Goal: Task Accomplishment & Management: Use online tool/utility

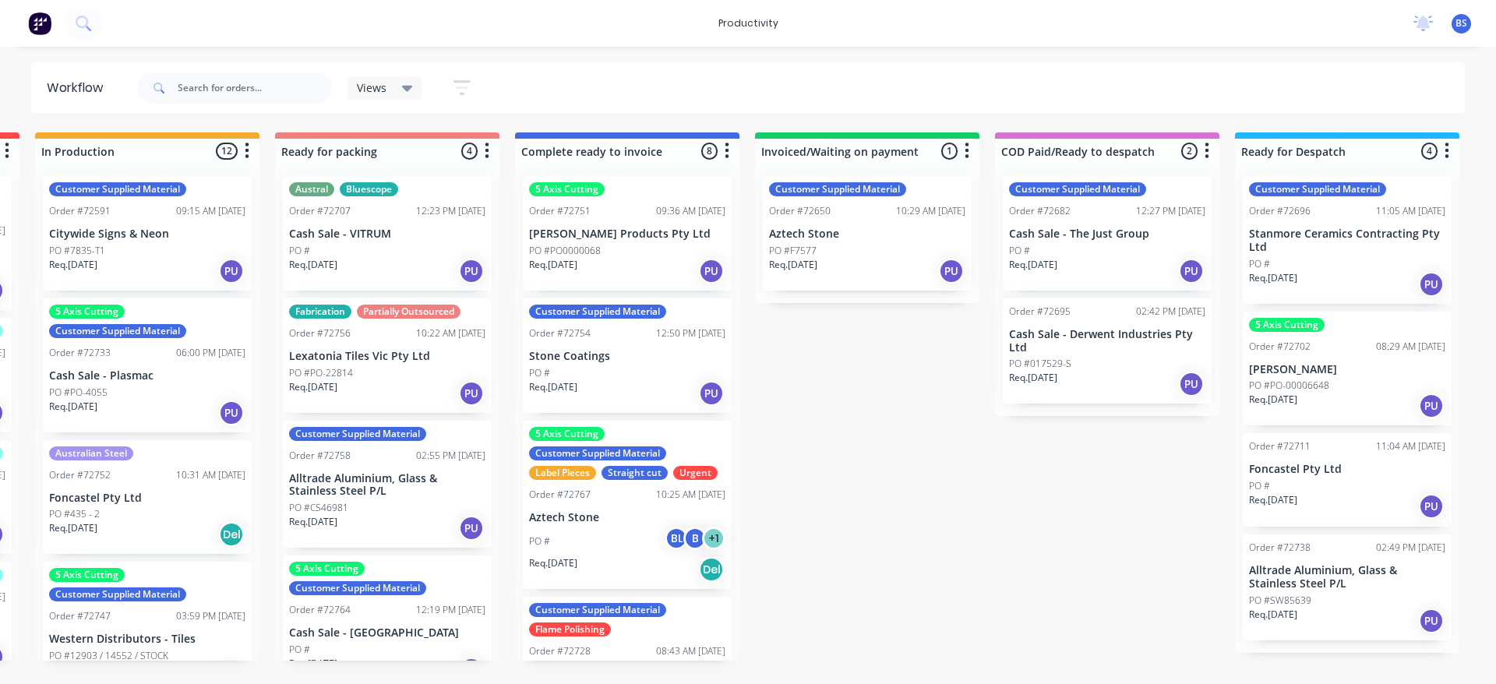
scroll to position [0, 961]
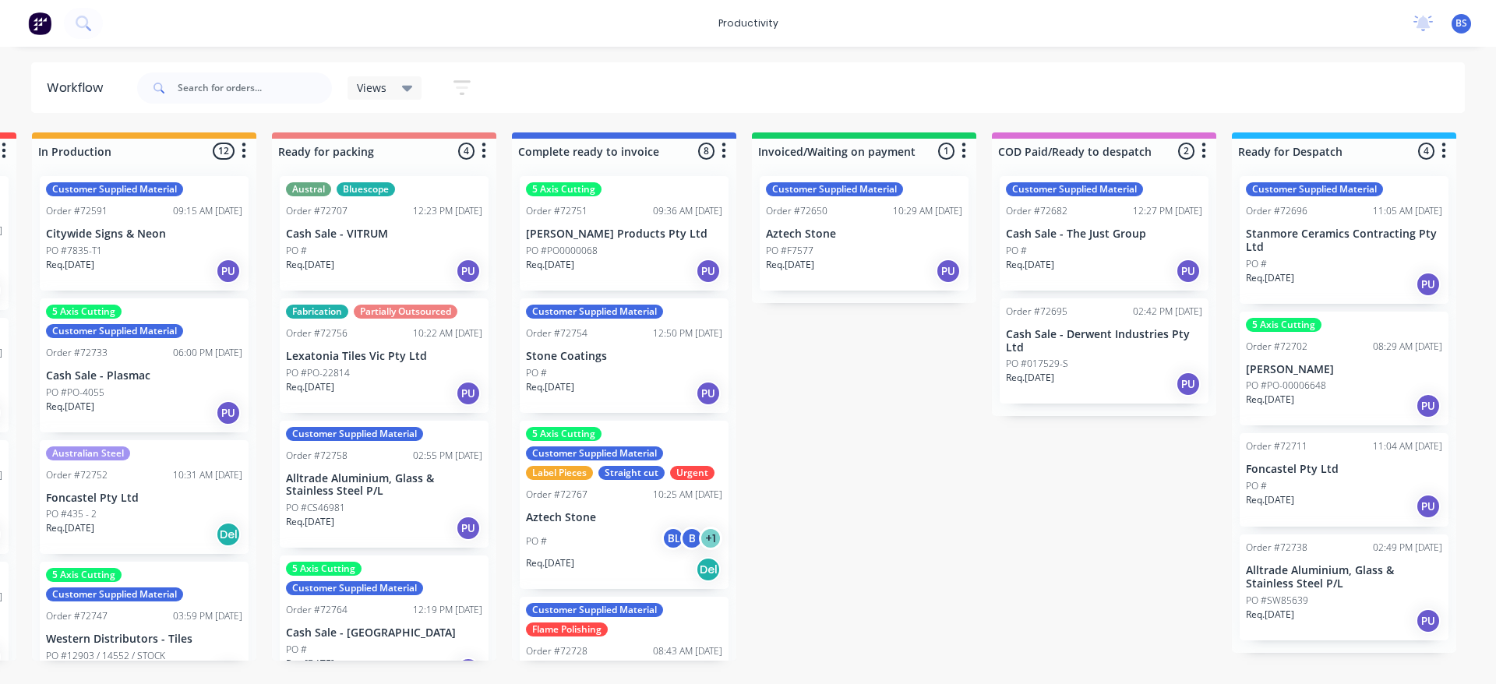
click at [1110, 275] on div "Req. [DATE] PU" at bounding box center [1104, 271] width 196 height 26
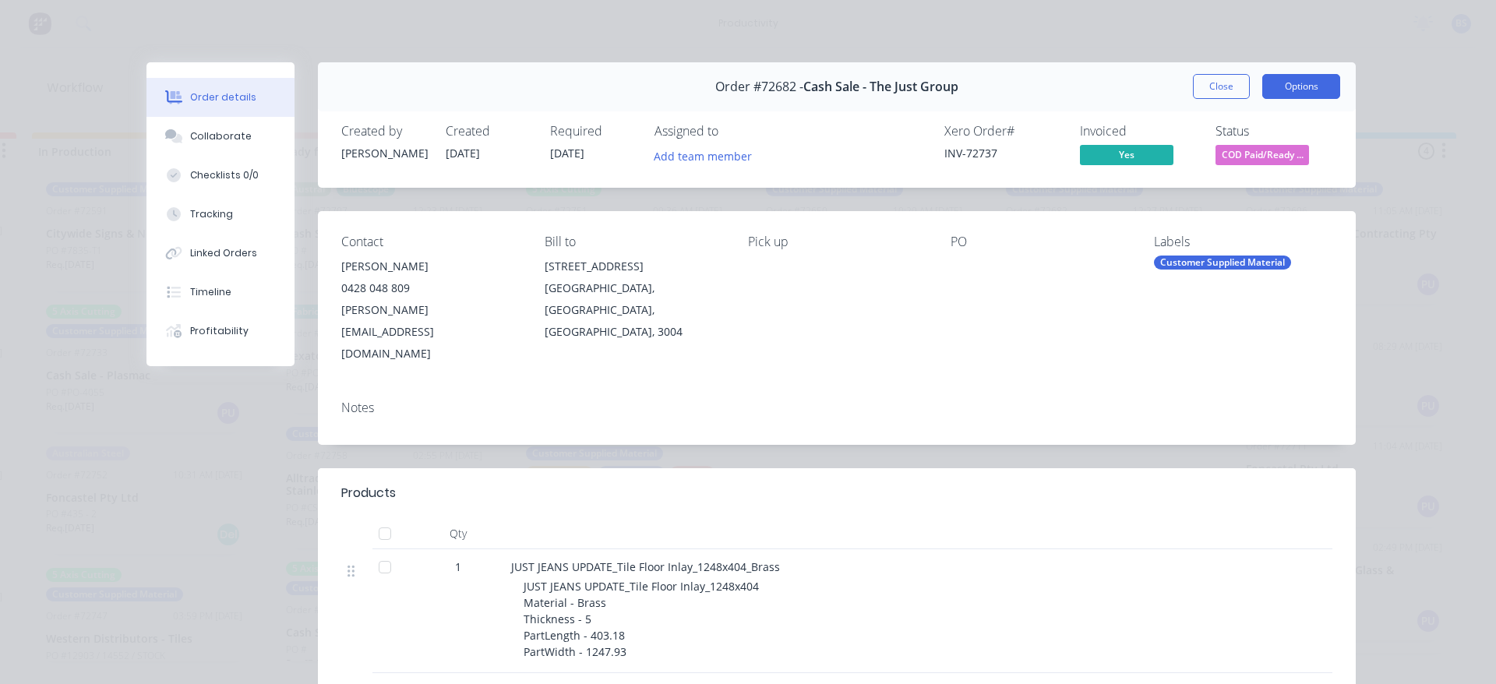
click at [1277, 93] on button "Options" at bounding box center [1301, 86] width 78 height 25
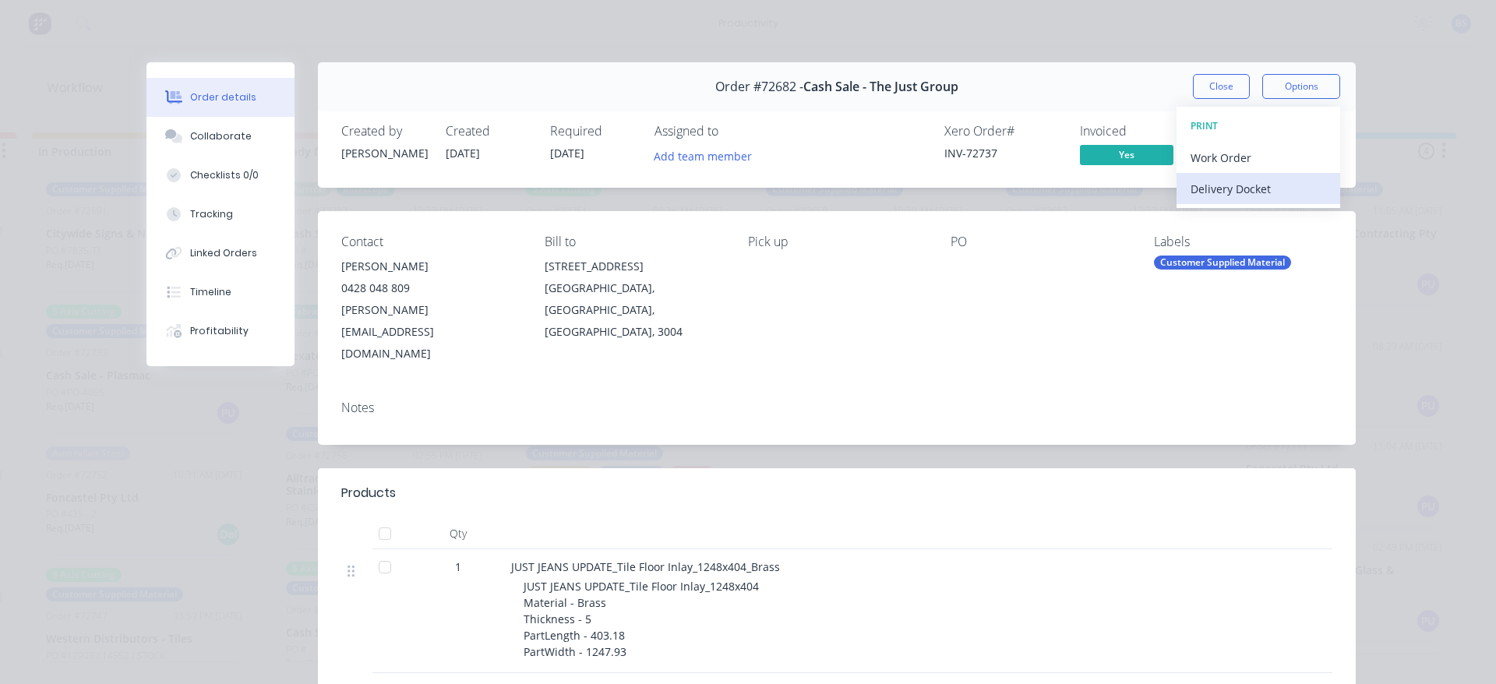
click at [1236, 189] on div "Delivery Docket" at bounding box center [1259, 189] width 136 height 23
click at [1236, 189] on div "Standard" at bounding box center [1259, 189] width 136 height 23
click at [1204, 83] on button "Close" at bounding box center [1221, 86] width 57 height 25
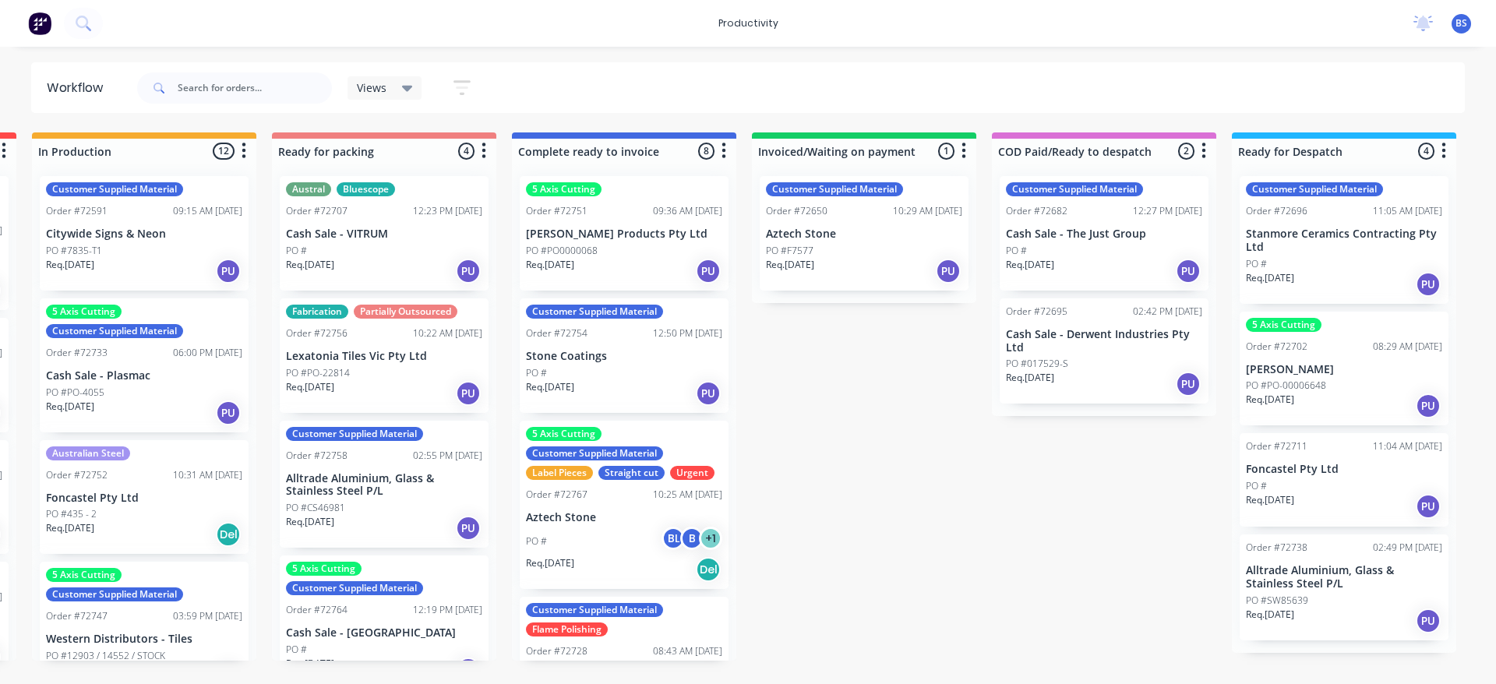
click at [1112, 376] on div "Req. [DATE] PU" at bounding box center [1104, 384] width 196 height 26
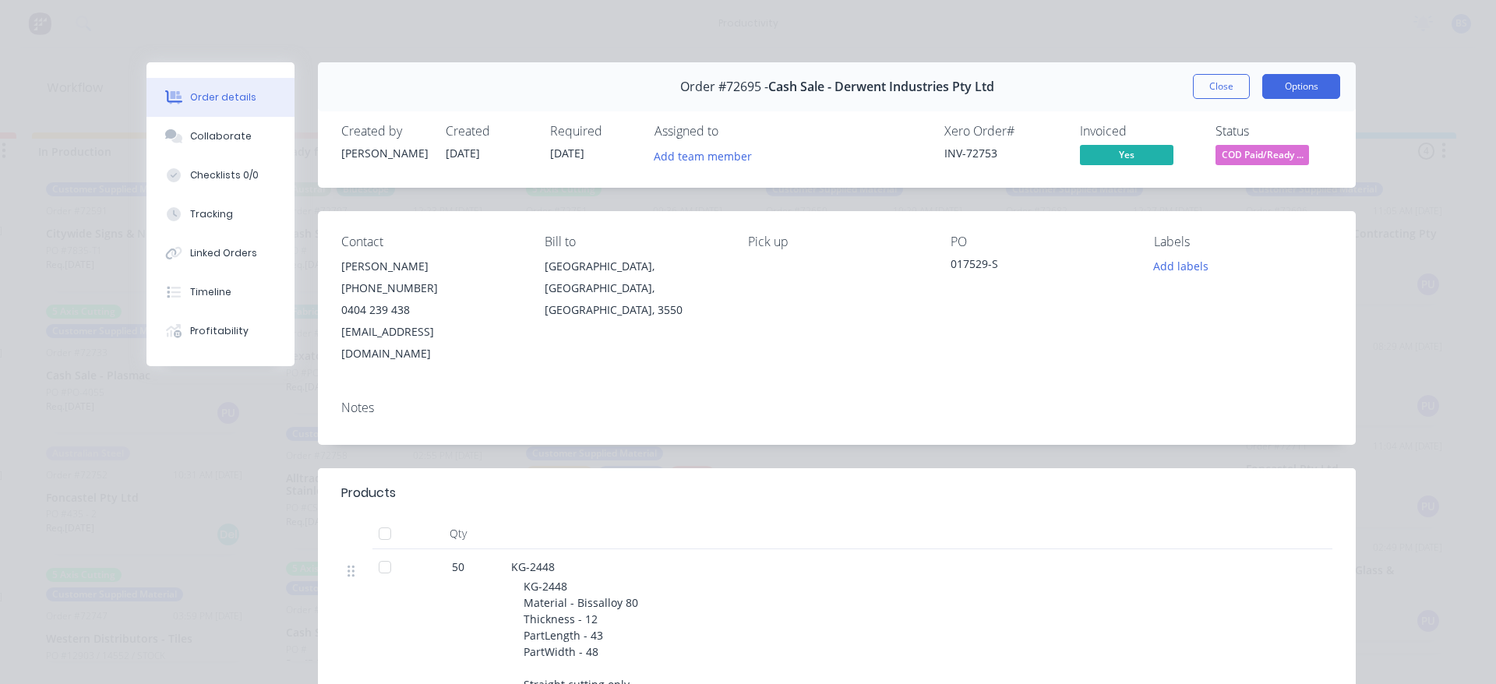
click at [1271, 81] on button "Options" at bounding box center [1301, 86] width 78 height 25
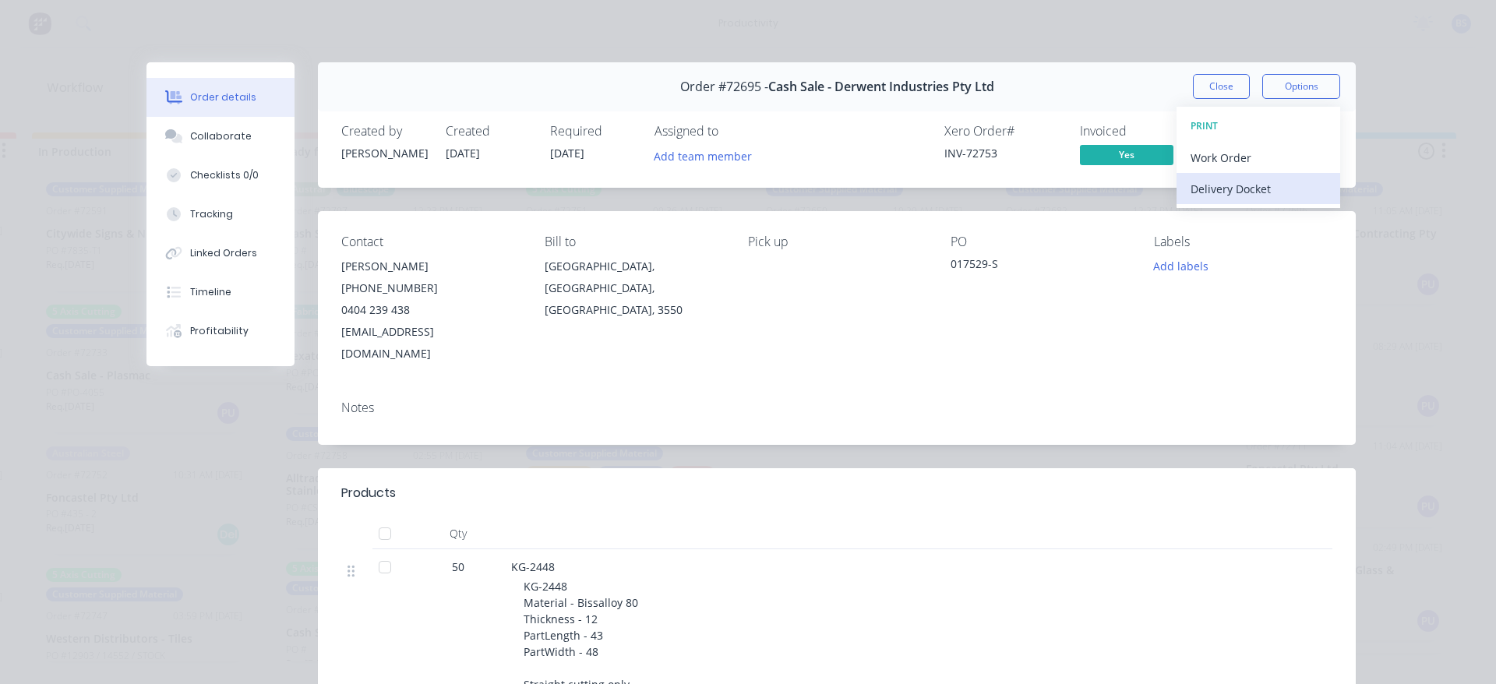
click at [1224, 186] on div "Delivery Docket" at bounding box center [1259, 189] width 136 height 23
click at [1221, 191] on div "Standard" at bounding box center [1259, 189] width 136 height 23
click at [1218, 79] on button "Close" at bounding box center [1221, 86] width 57 height 25
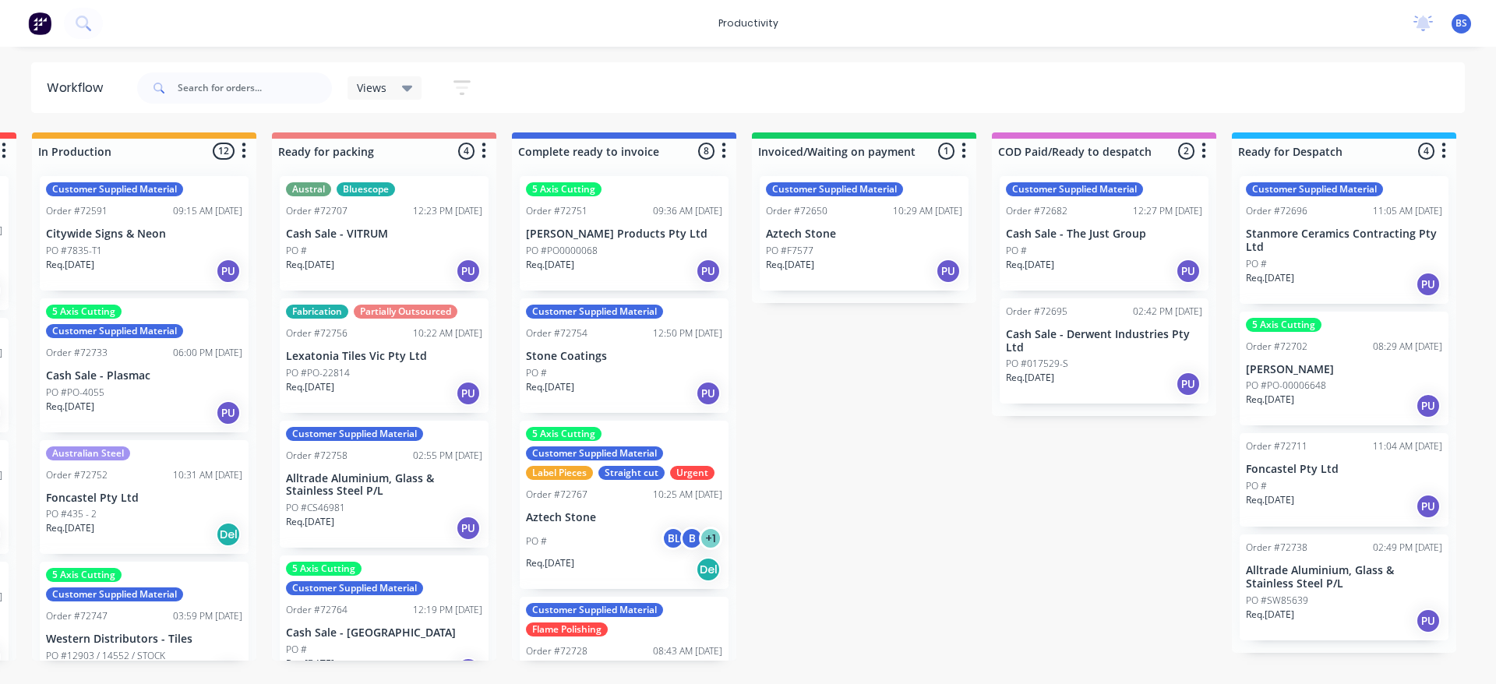
click at [1374, 609] on div "Req. [DATE] PU" at bounding box center [1344, 621] width 196 height 26
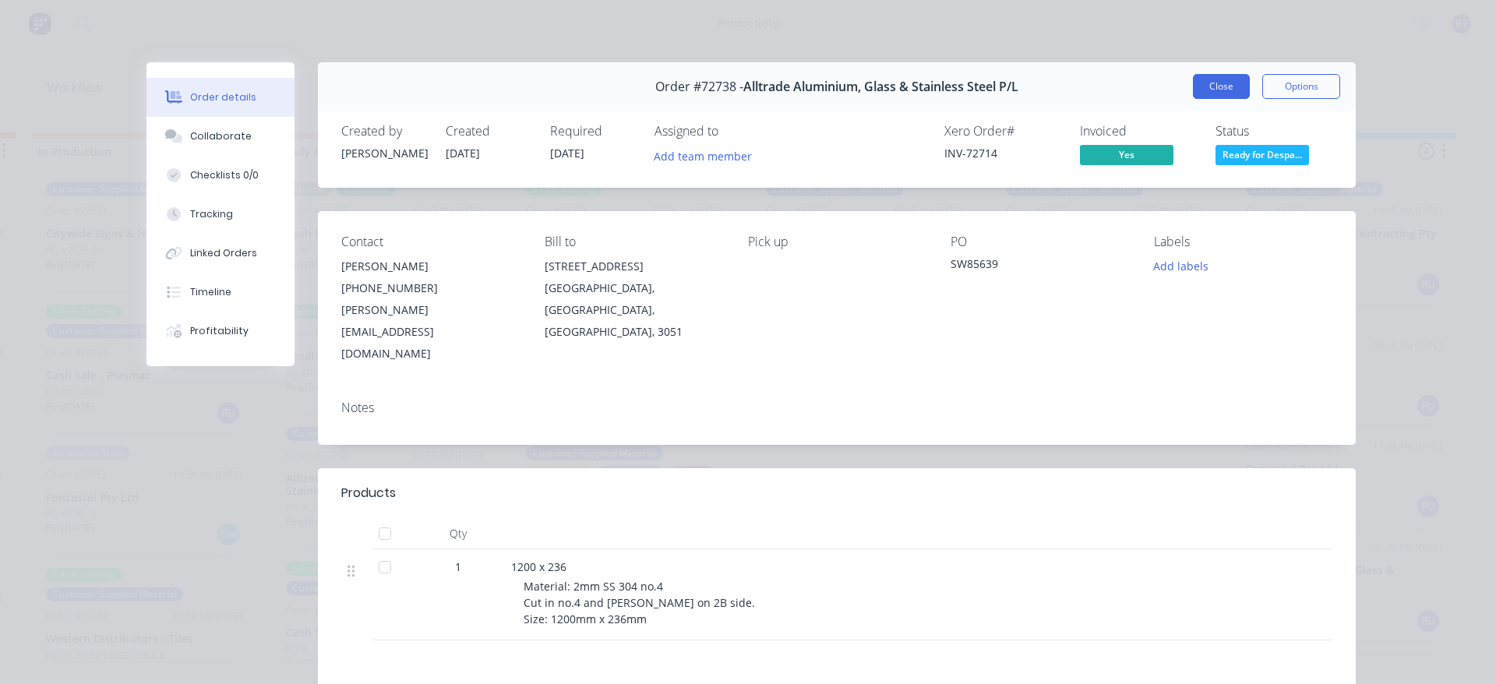
click at [1222, 86] on button "Close" at bounding box center [1221, 86] width 57 height 25
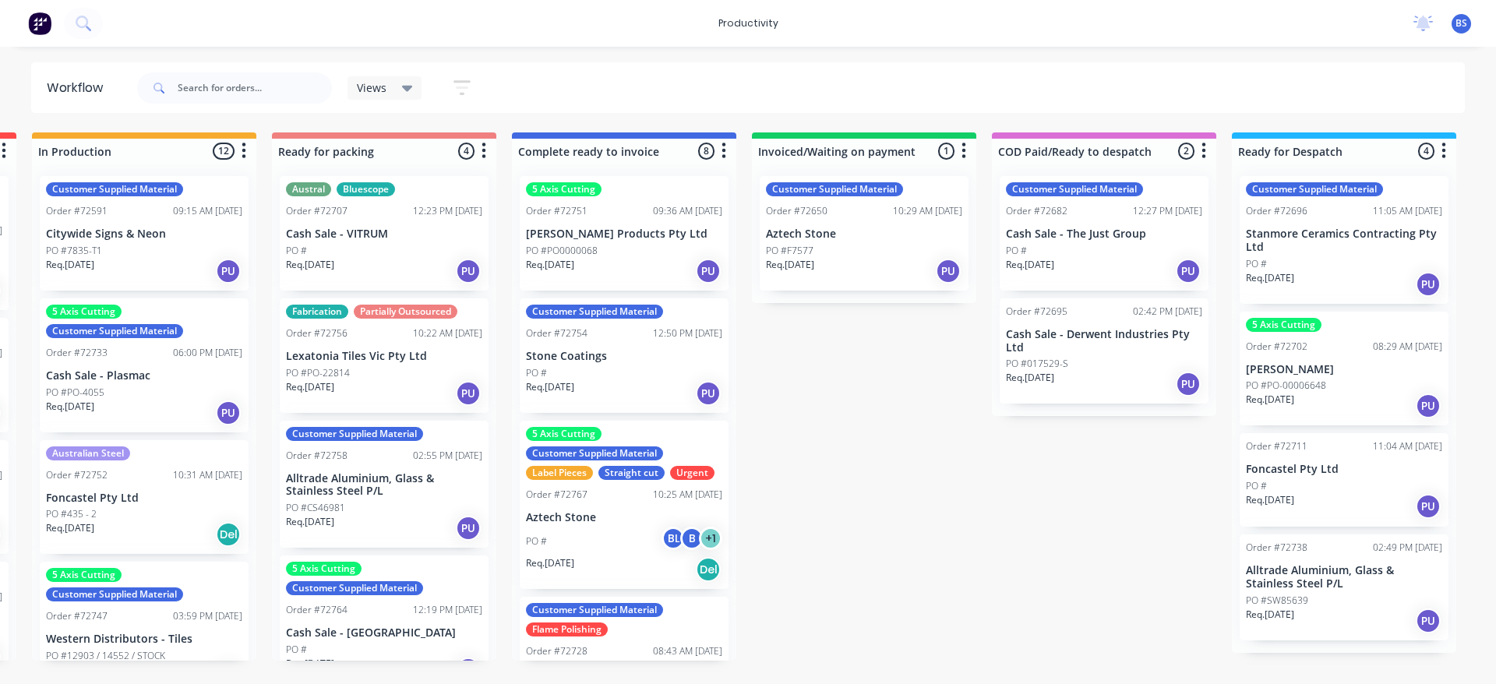
click at [1346, 623] on div "Req. [DATE] PU" at bounding box center [1344, 621] width 196 height 26
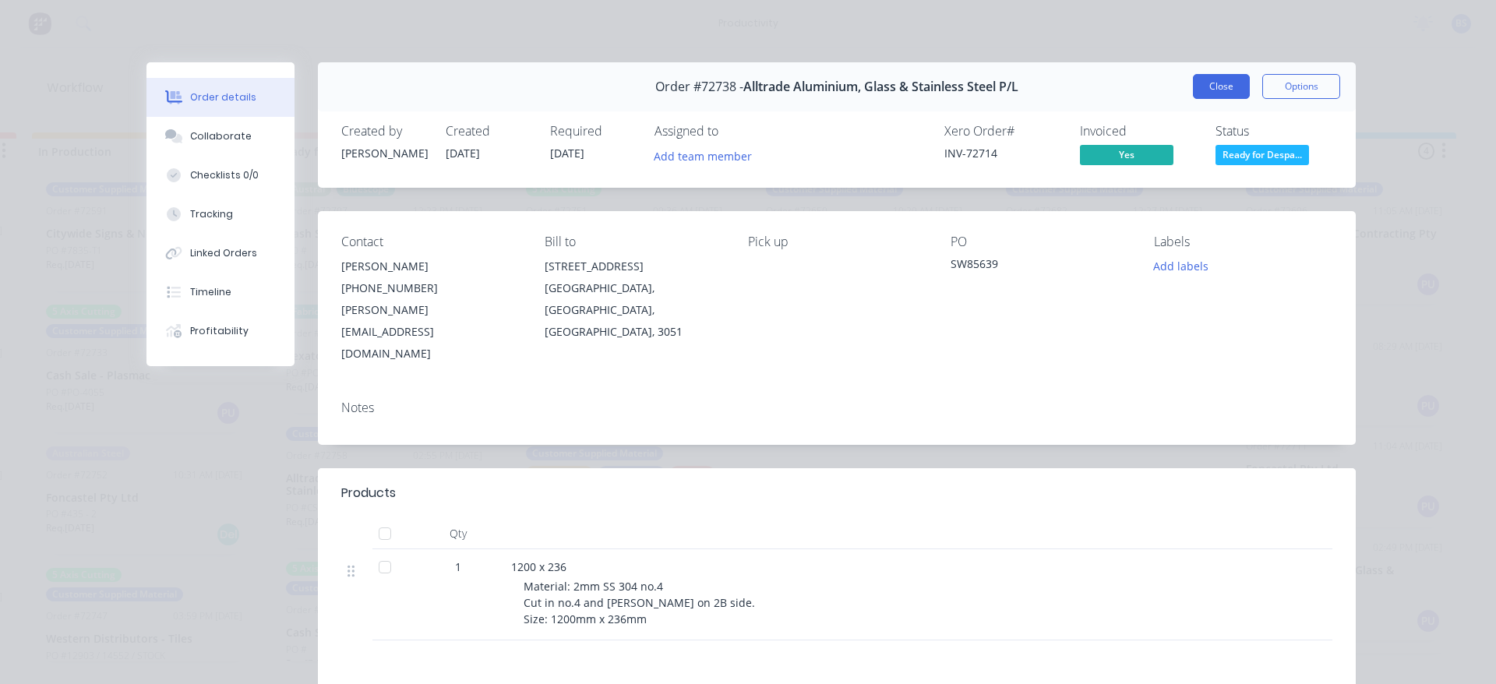
click at [1205, 86] on button "Close" at bounding box center [1221, 86] width 57 height 25
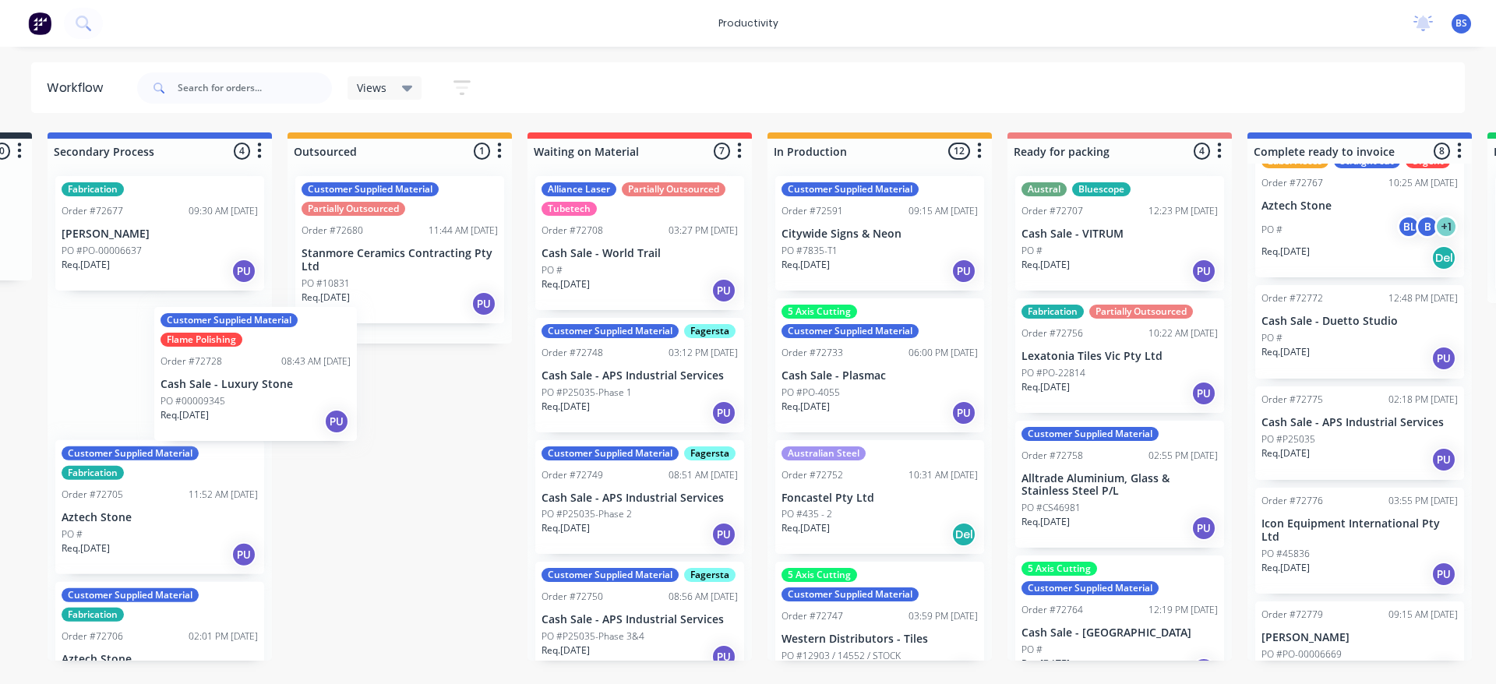
scroll to position [0, 217]
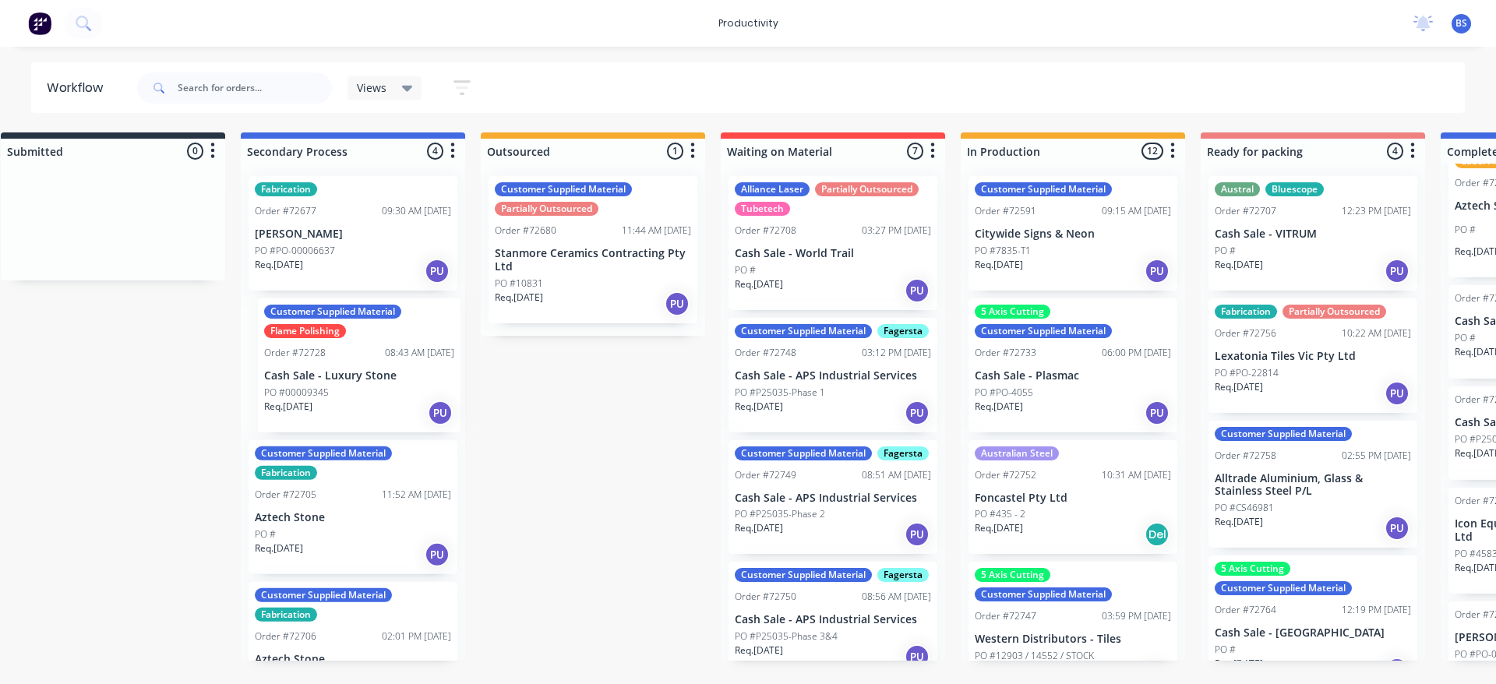
drag, startPoint x: 616, startPoint y: 397, endPoint x: 340, endPoint y: 411, distance: 276.9
click at [340, 411] on div "Submitted 0 Sort By Created date Required date Order number Customer name Most …" at bounding box center [1368, 396] width 2824 height 528
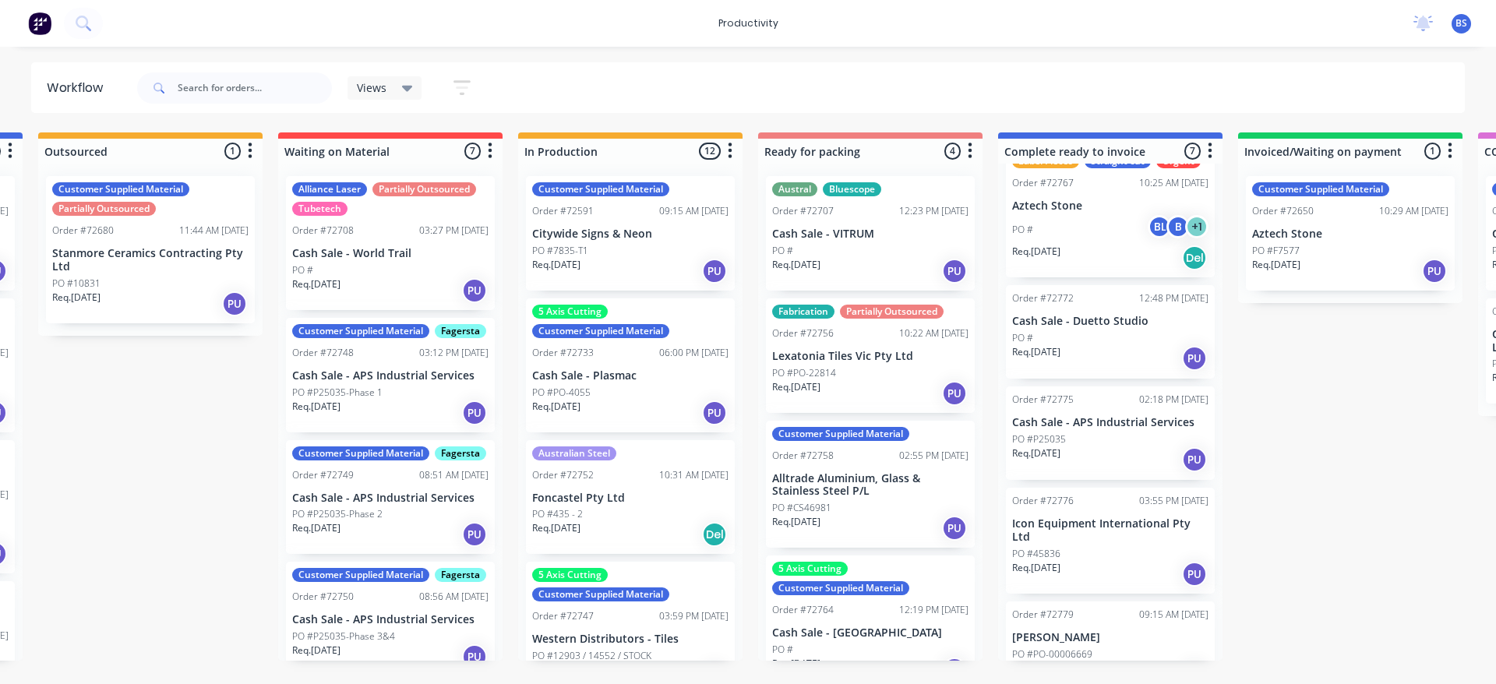
scroll to position [0, 610]
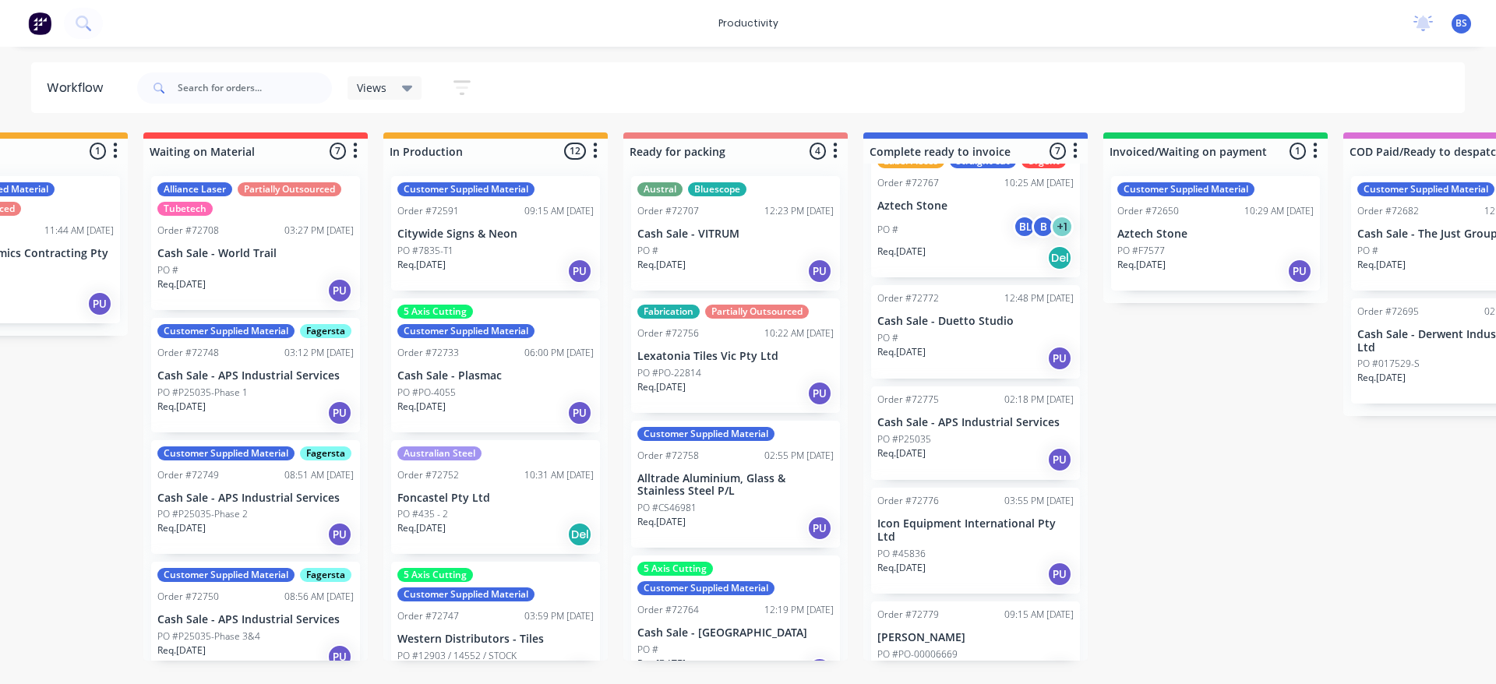
click at [757, 524] on div "Req. [DATE] PU" at bounding box center [735, 528] width 196 height 26
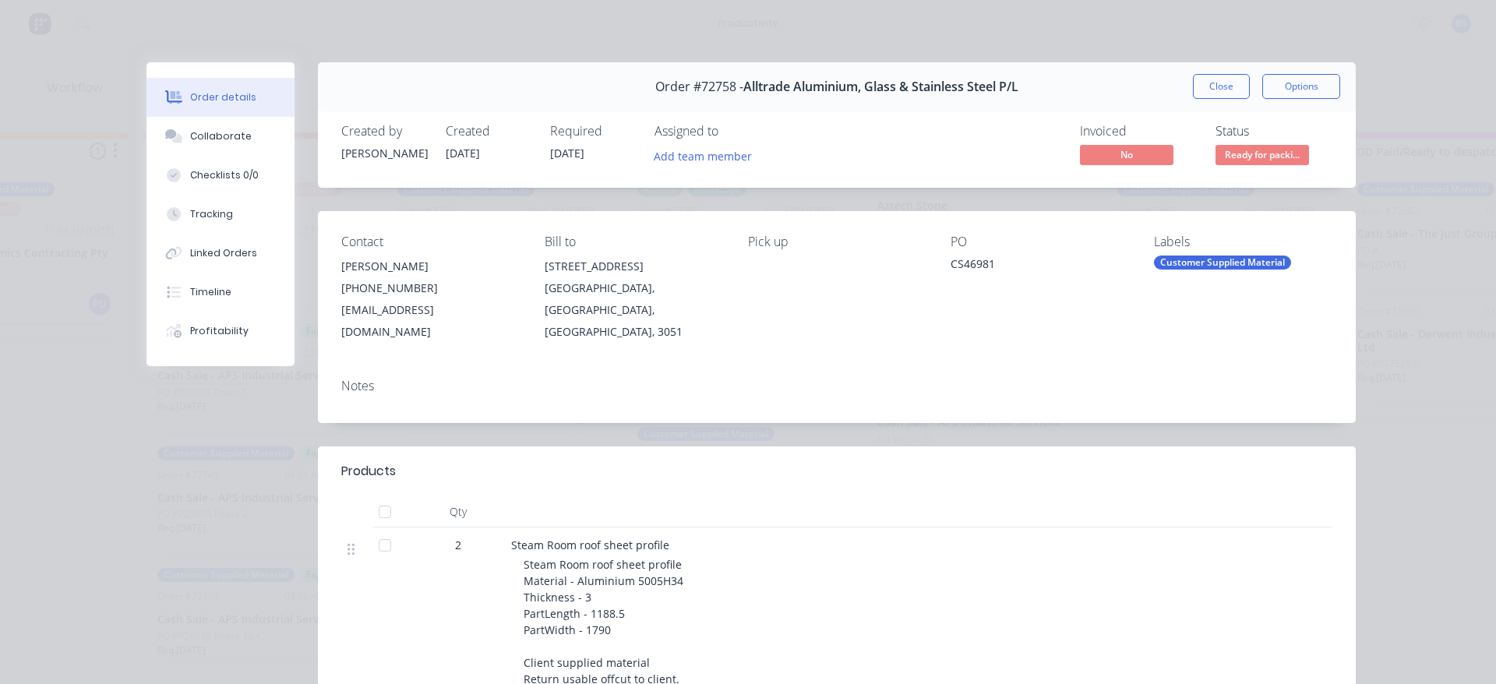
click at [1241, 157] on span "Ready for packi..." at bounding box center [1261, 154] width 93 height 19
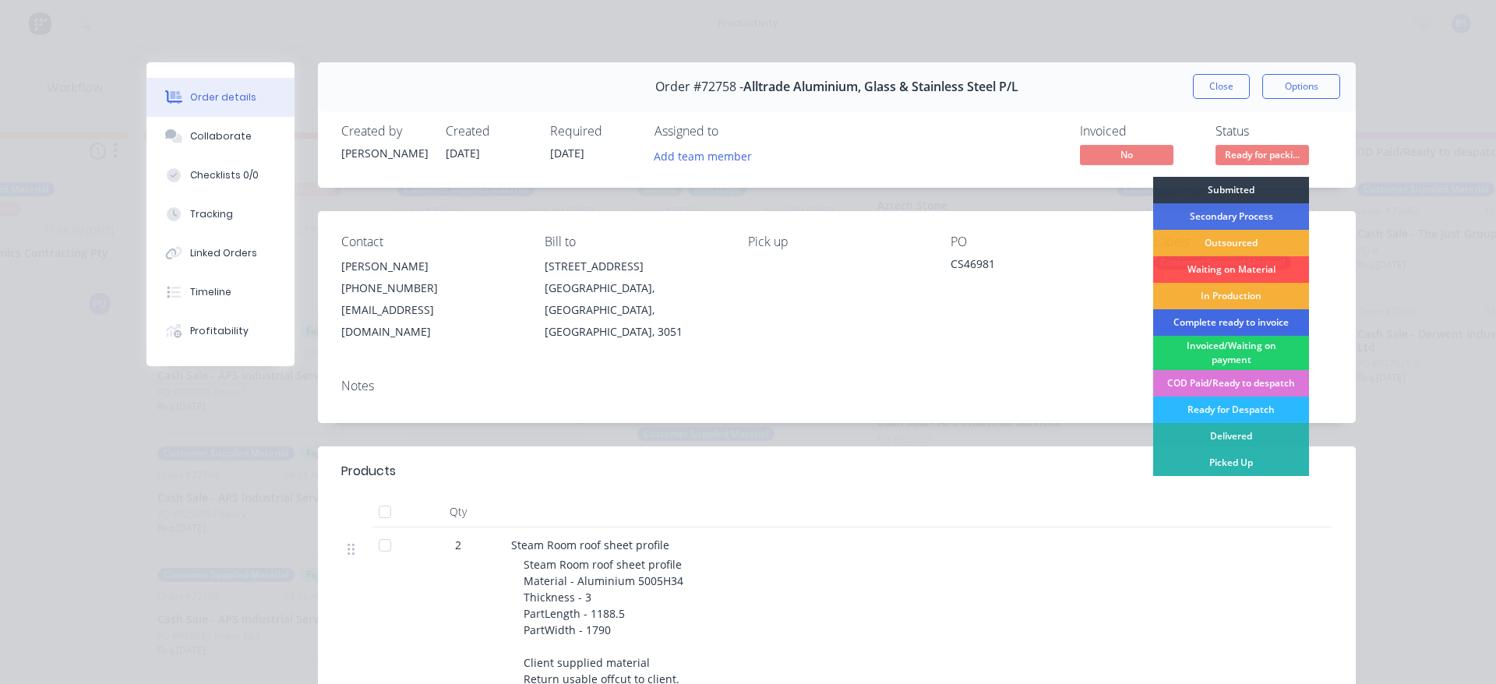
click at [1214, 321] on div "Complete ready to invoice" at bounding box center [1231, 322] width 156 height 26
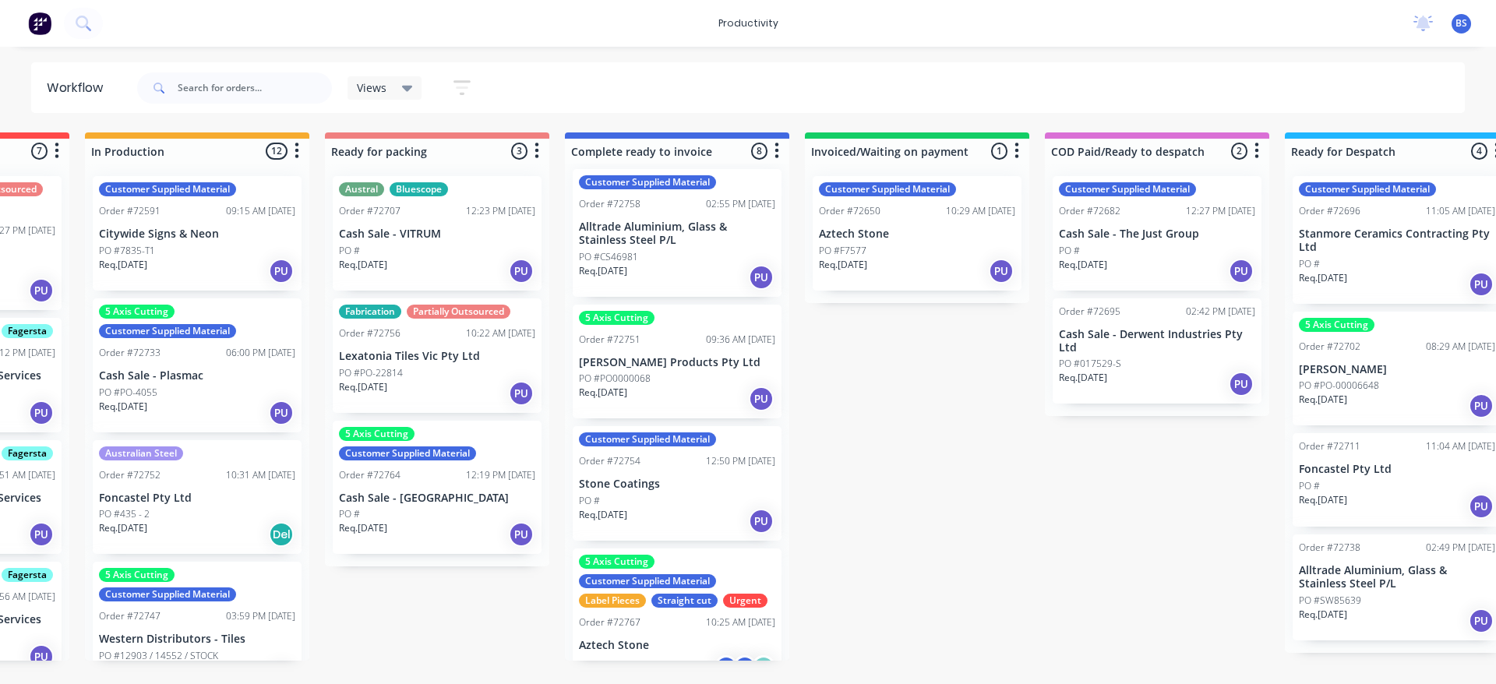
scroll to position [0, 0]
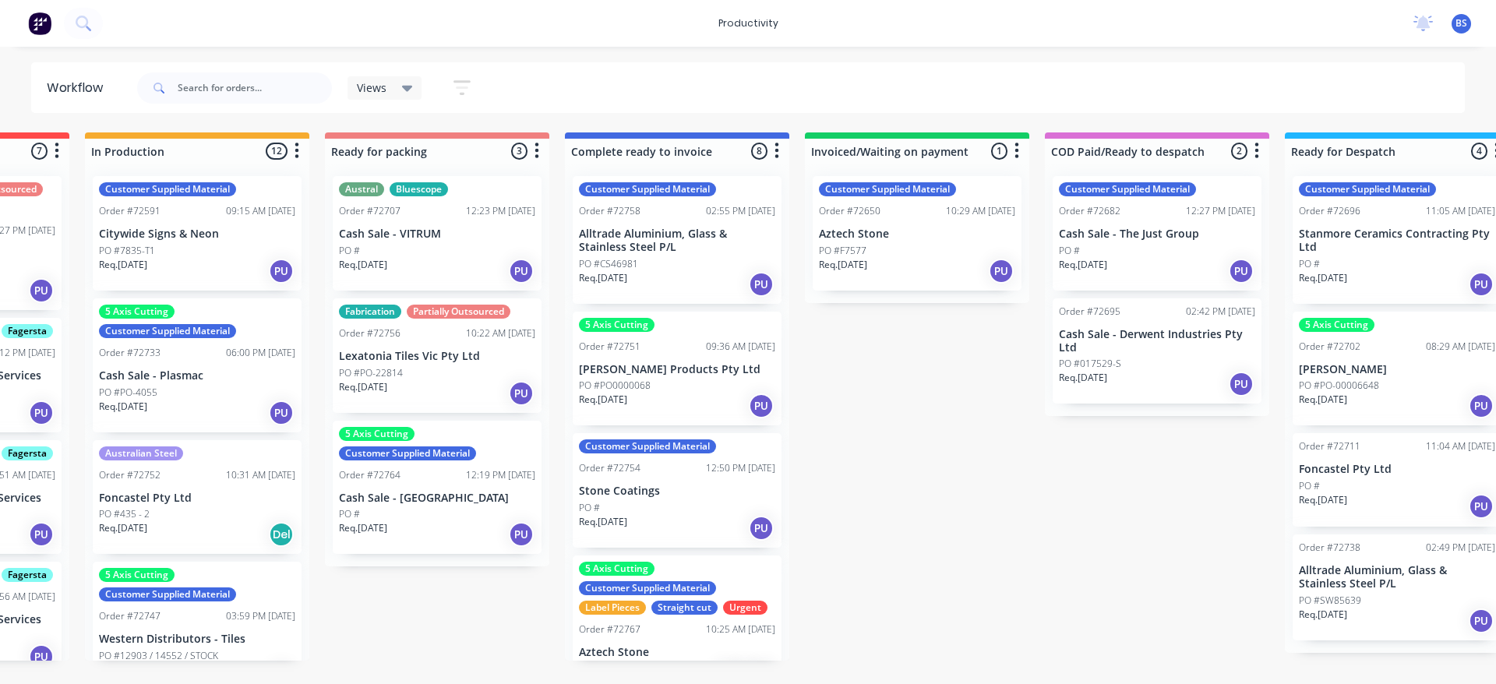
click at [1410, 608] on div "Req. [DATE] PU" at bounding box center [1397, 621] width 196 height 26
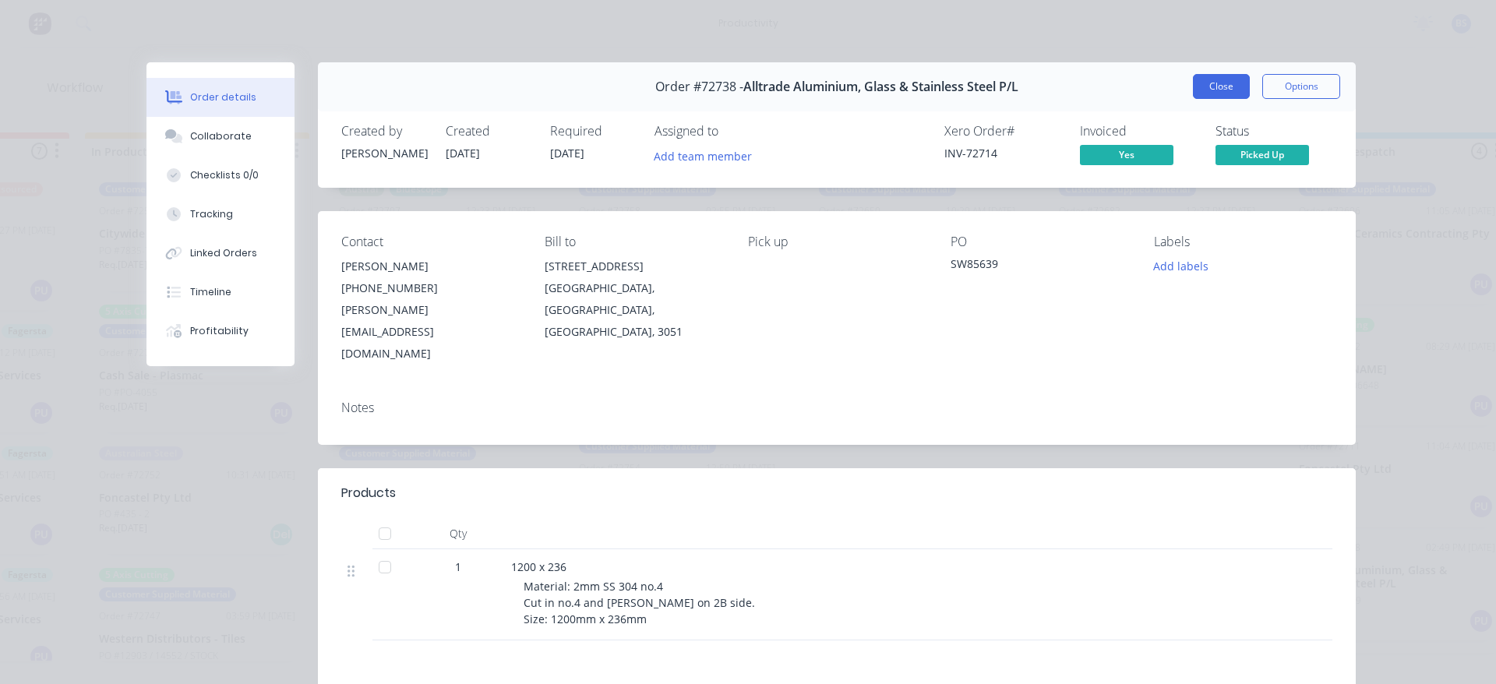
click at [1225, 76] on button "Close" at bounding box center [1221, 86] width 57 height 25
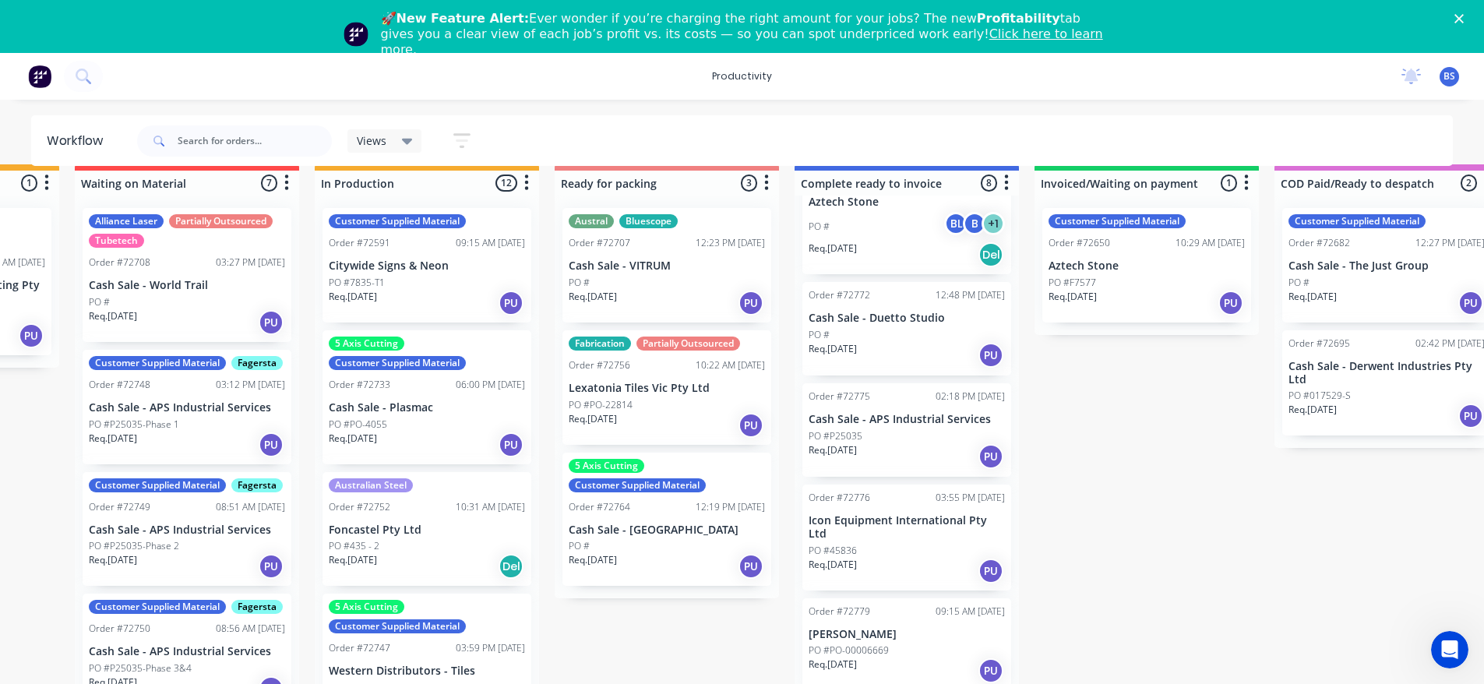
scroll to position [41, 679]
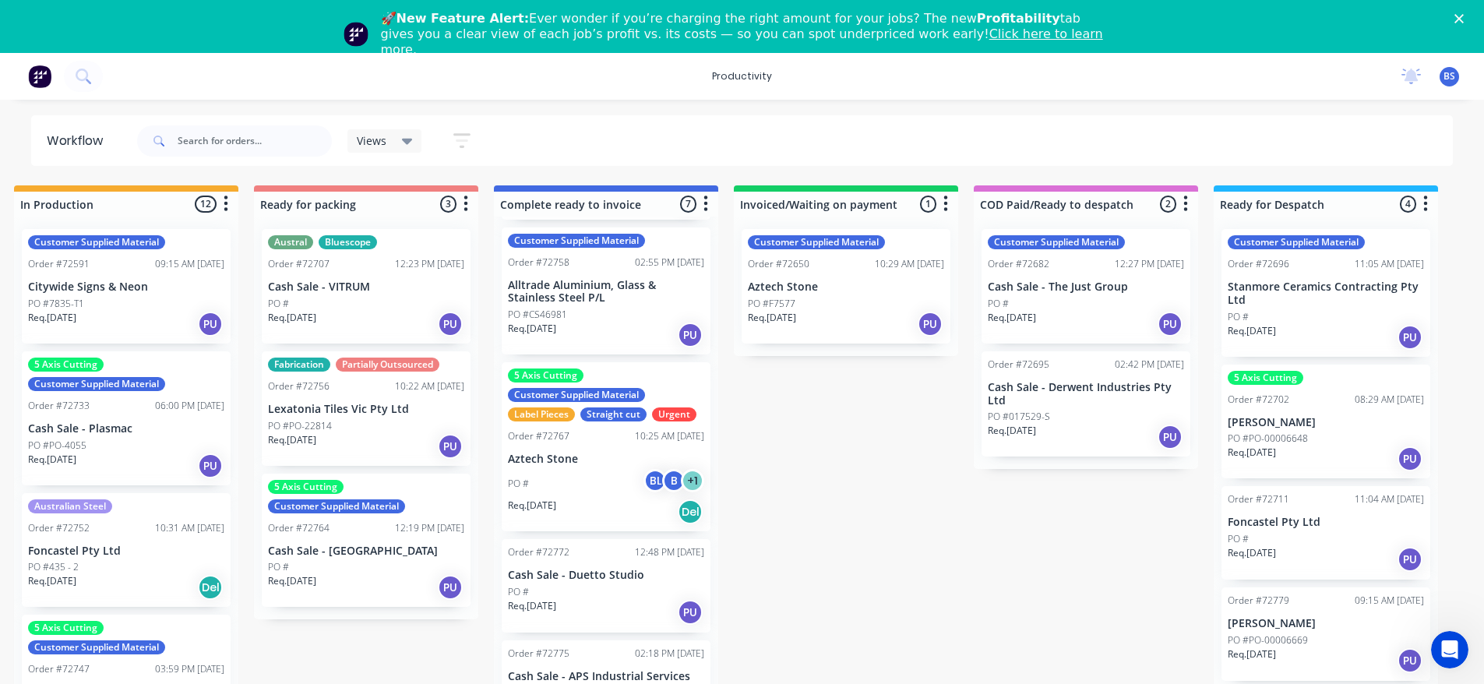
scroll to position [156, 0]
